Goal: Transaction & Acquisition: Purchase product/service

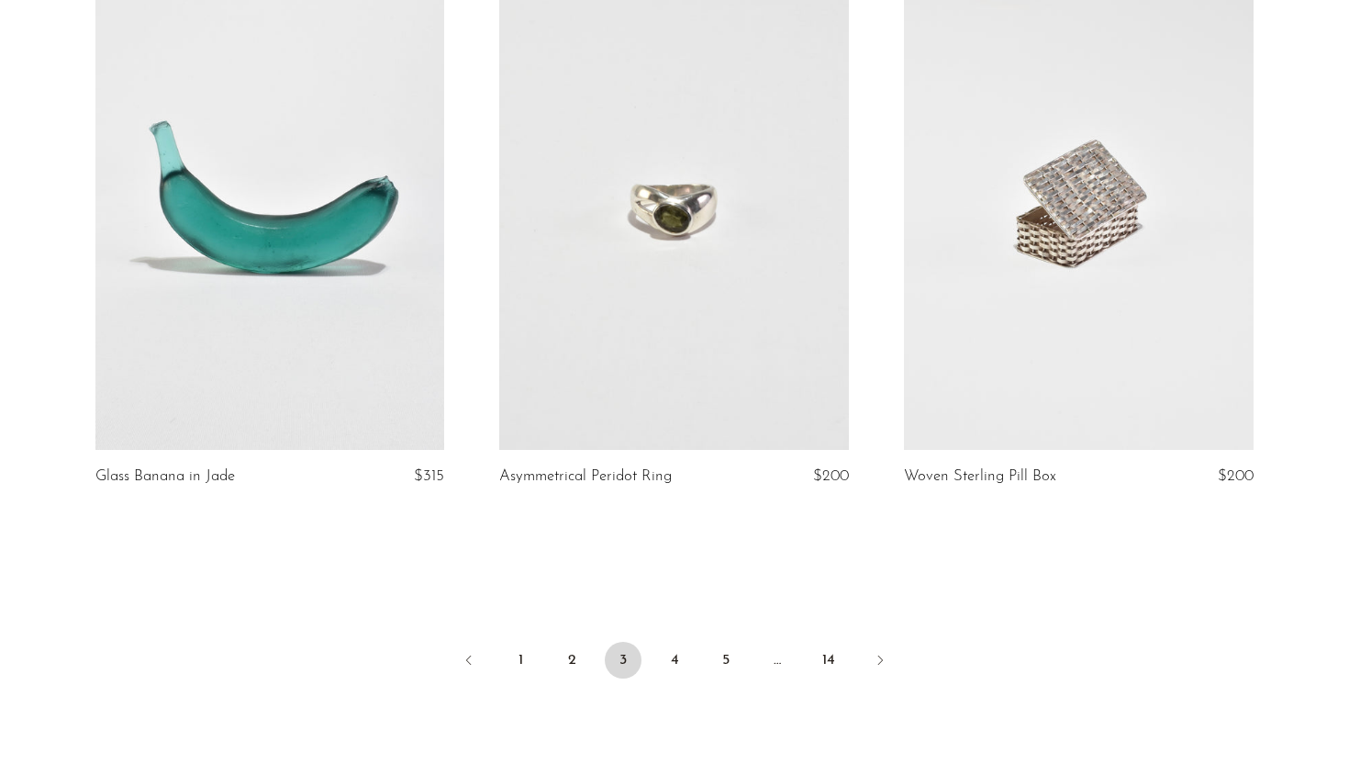
scroll to position [6544, 0]
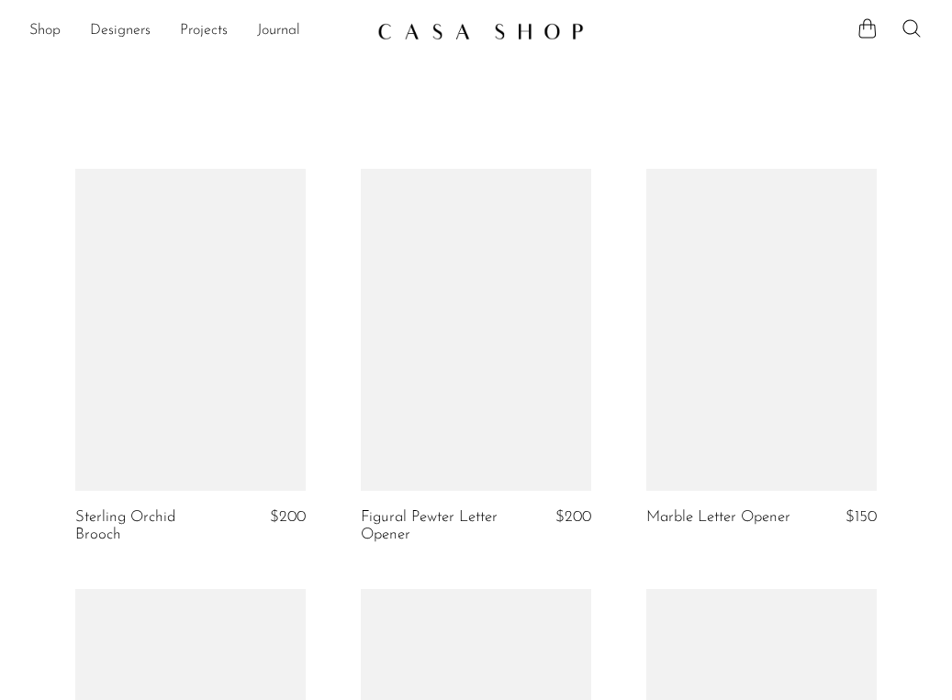
scroll to position [2566, 0]
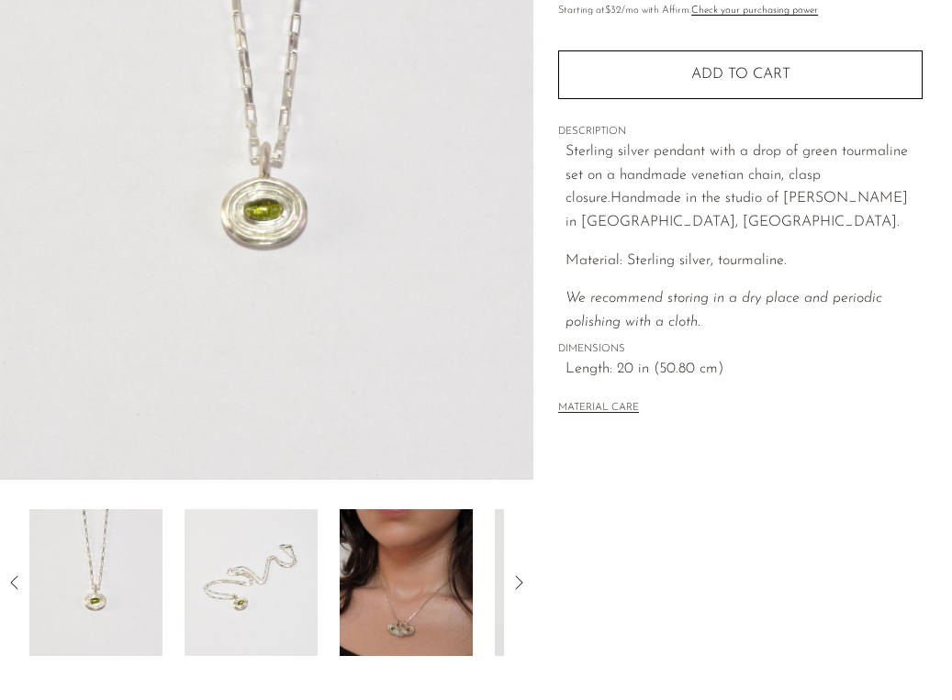
scroll to position [495, 0]
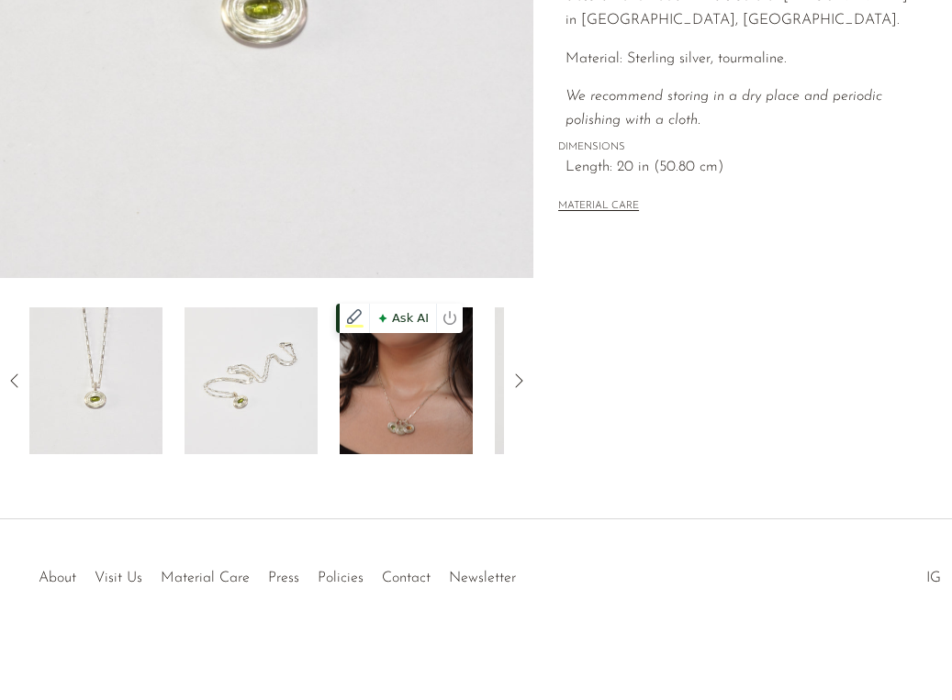
click at [429, 367] on img at bounding box center [406, 381] width 133 height 147
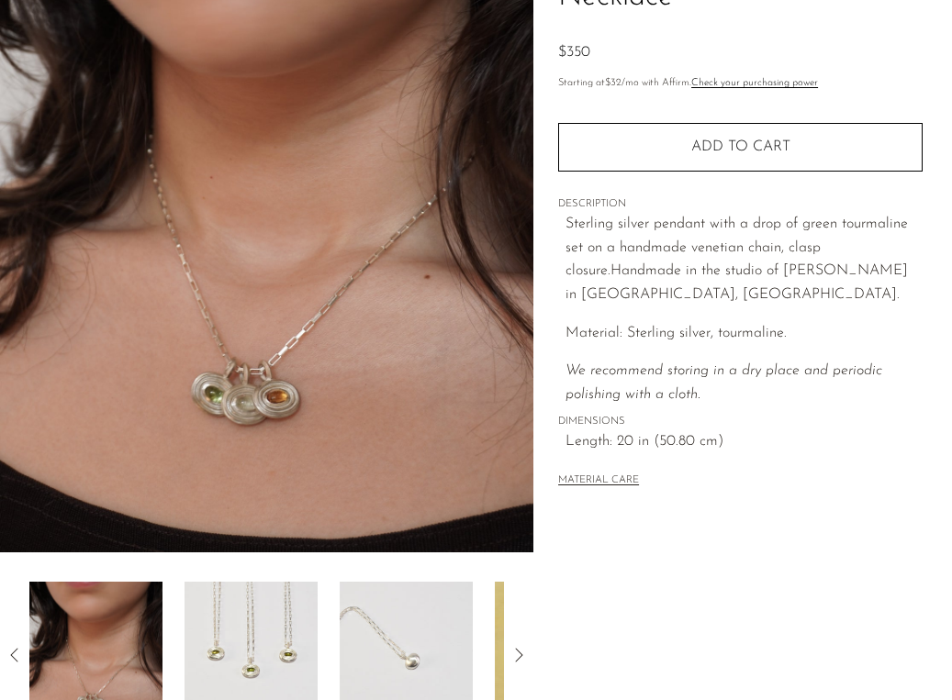
scroll to position [200, 0]
